Goal: Transaction & Acquisition: Purchase product/service

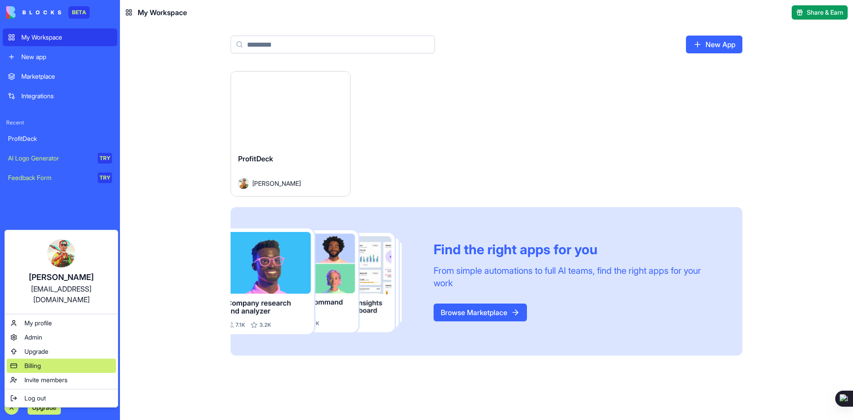
click at [25, 361] on span "Billing" at bounding box center [32, 365] width 16 height 9
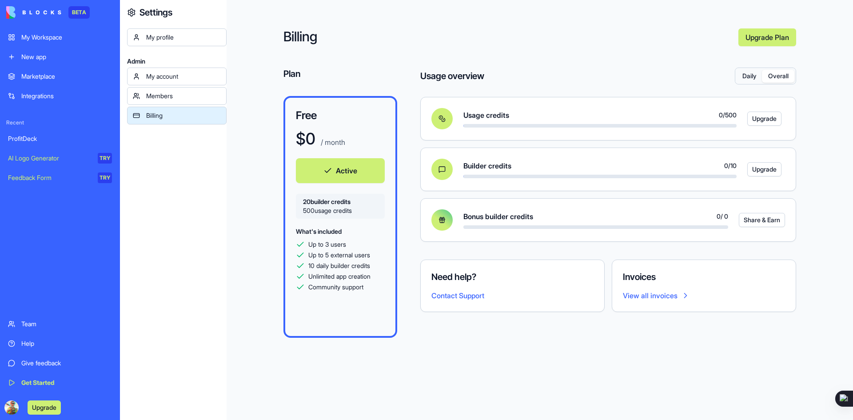
click at [777, 74] on button "Overall" at bounding box center [778, 76] width 32 height 13
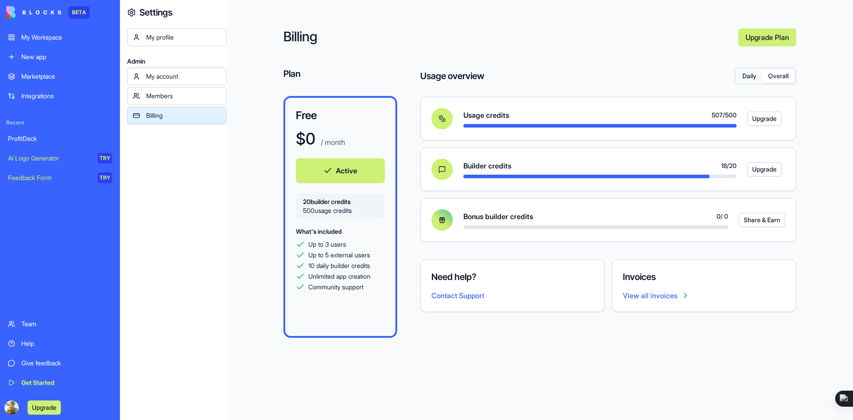
click at [765, 120] on button "Upgrade" at bounding box center [764, 119] width 34 height 14
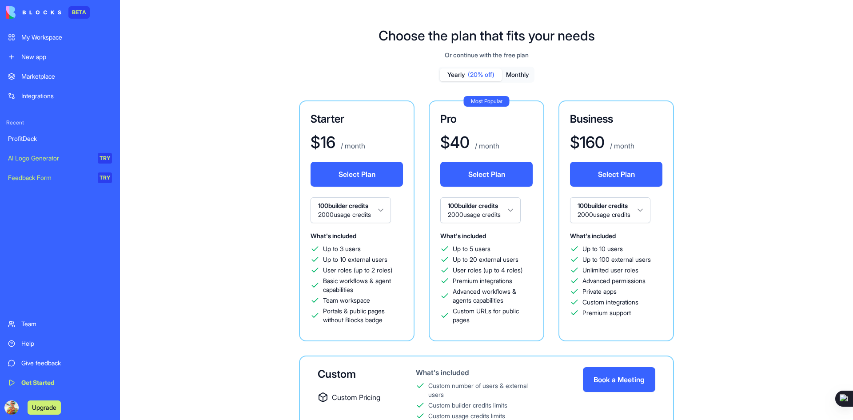
click at [325, 140] on h1 "$ 16" at bounding box center [323, 142] width 25 height 18
click at [325, 143] on h1 "$ 16" at bounding box center [323, 142] width 25 height 18
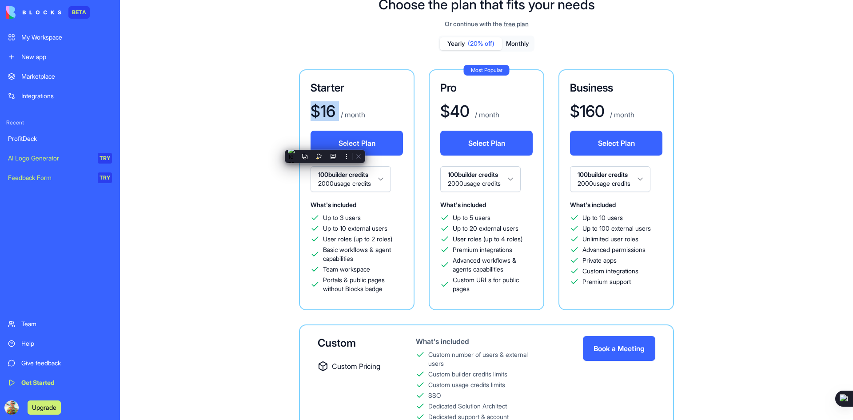
scroll to position [83, 0]
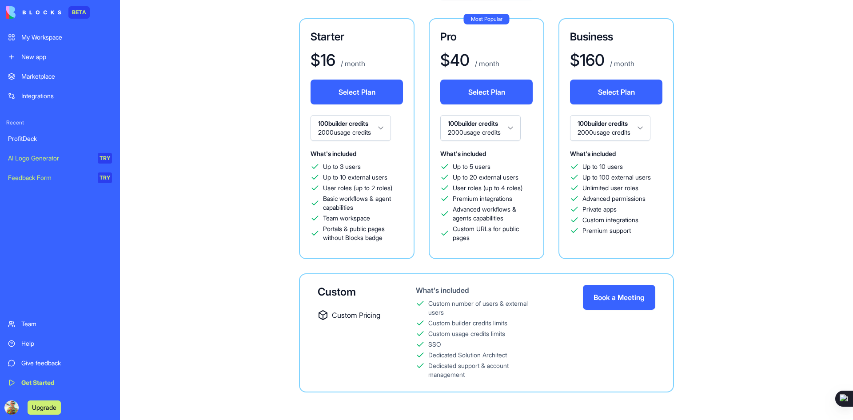
scroll to position [83, 0]
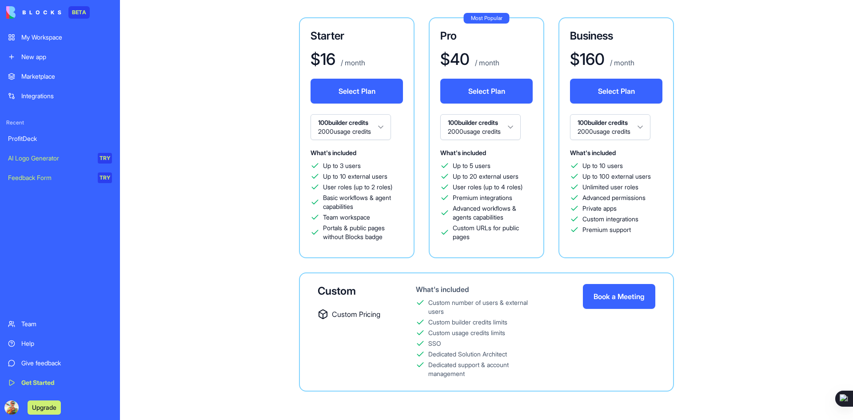
click at [611, 298] on button "Book a Meeting" at bounding box center [619, 296] width 72 height 25
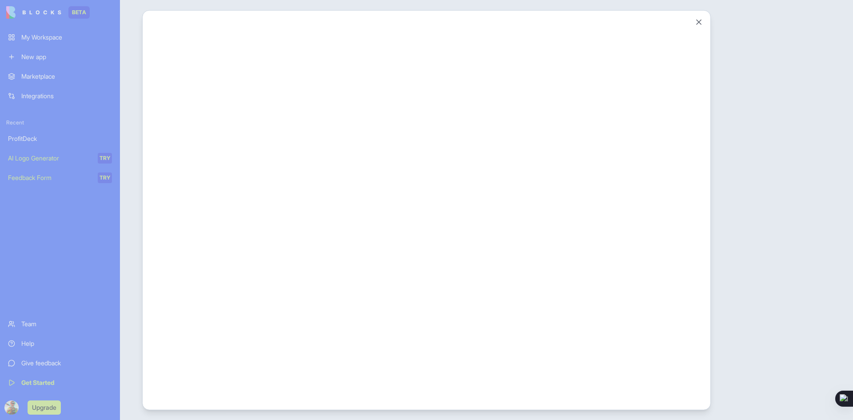
scroll to position [0, 0]
click at [695, 23] on button "Close" at bounding box center [698, 21] width 9 height 9
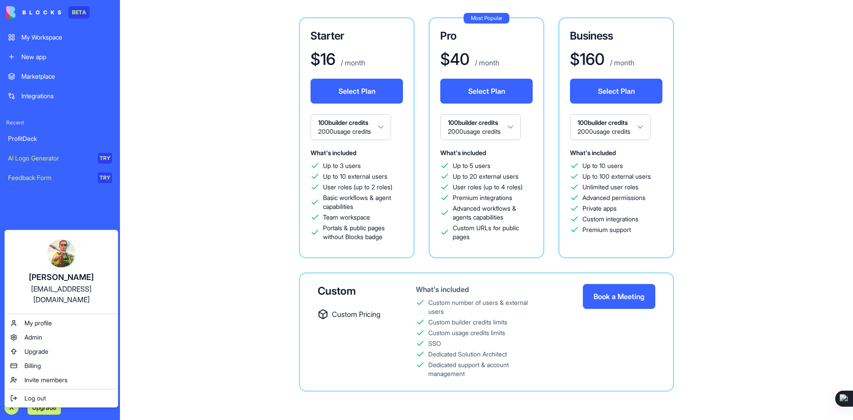
click at [33, 136] on div "ProfitDeck" at bounding box center [60, 138] width 104 height 9
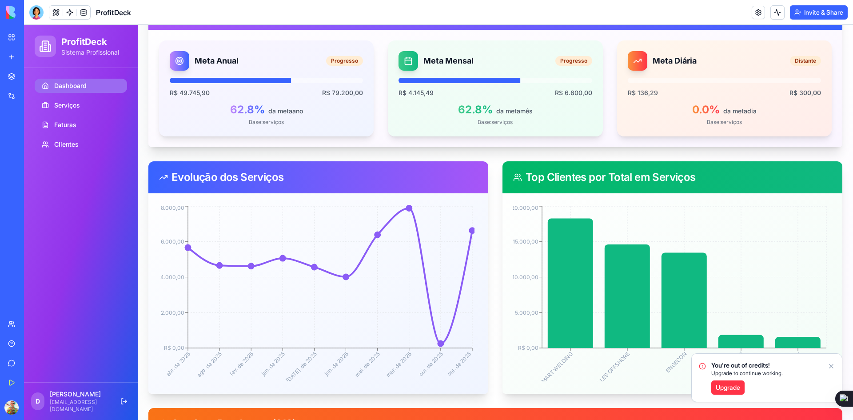
scroll to position [311, 0]
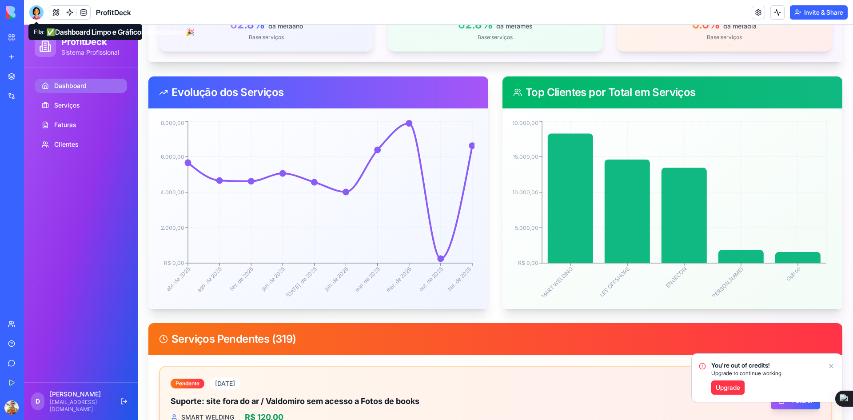
drag, startPoint x: 40, startPoint y: 15, endPoint x: 42, endPoint y: 24, distance: 10.1
click at [40, 15] on div at bounding box center [36, 12] width 14 height 14
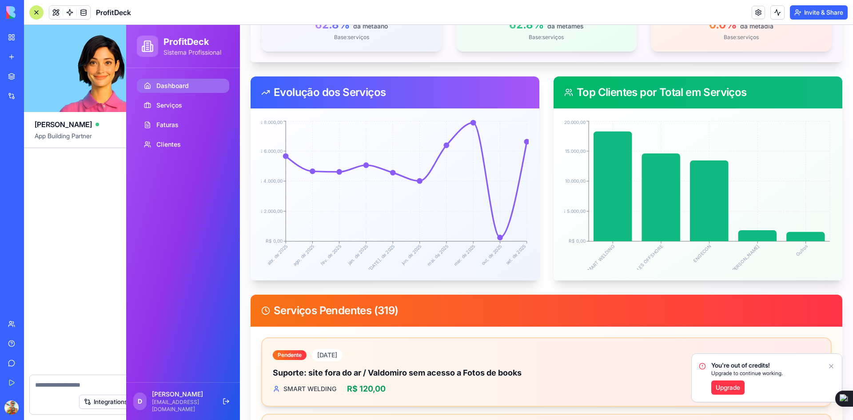
scroll to position [15353, 0]
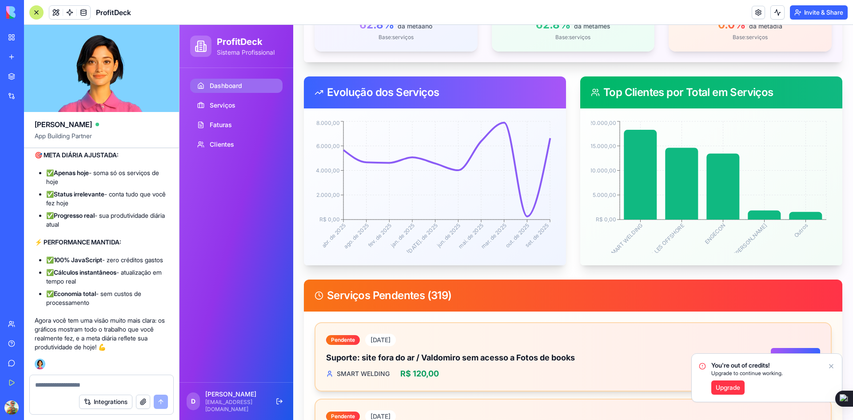
click at [59, 385] on textarea at bounding box center [101, 384] width 133 height 9
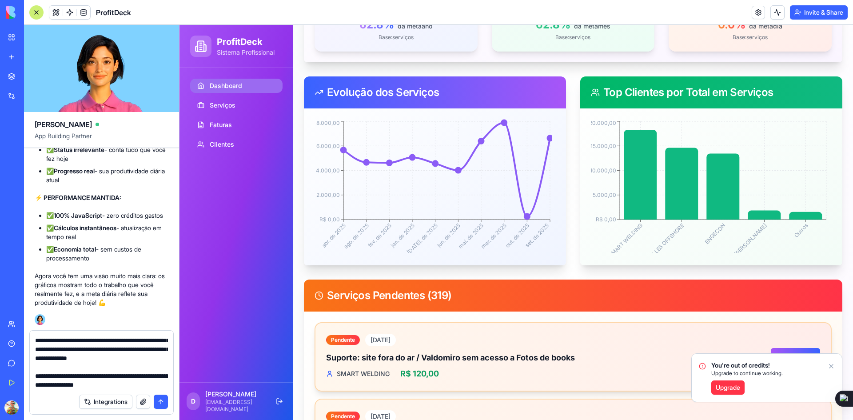
scroll to position [195, 0]
type textarea "**********"
click at [160, 403] on button "submit" at bounding box center [161, 401] width 14 height 14
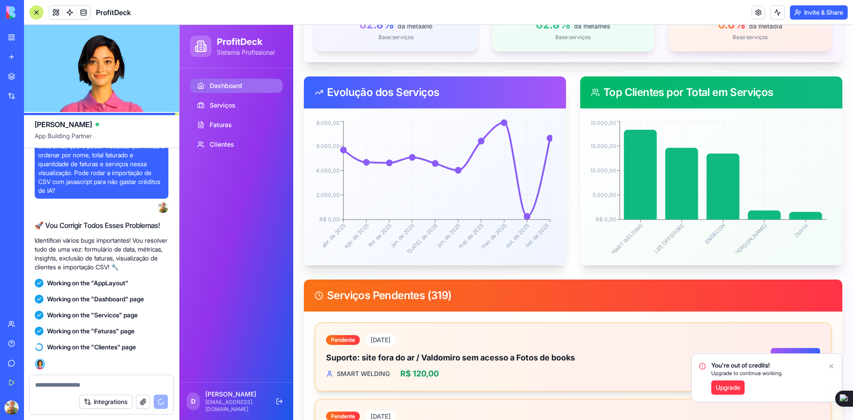
scroll to position [15739, 0]
click at [831, 366] on icon "Notifications alt+T" at bounding box center [831, 365] width 7 height 7
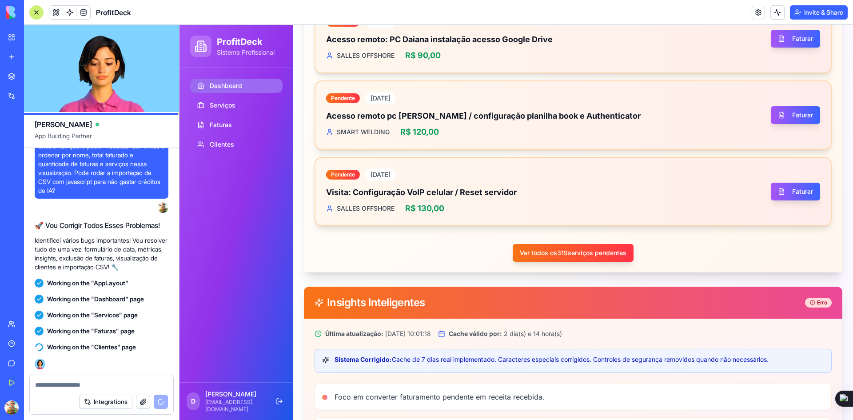
scroll to position [859, 0]
